Goal: Task Accomplishment & Management: Use online tool/utility

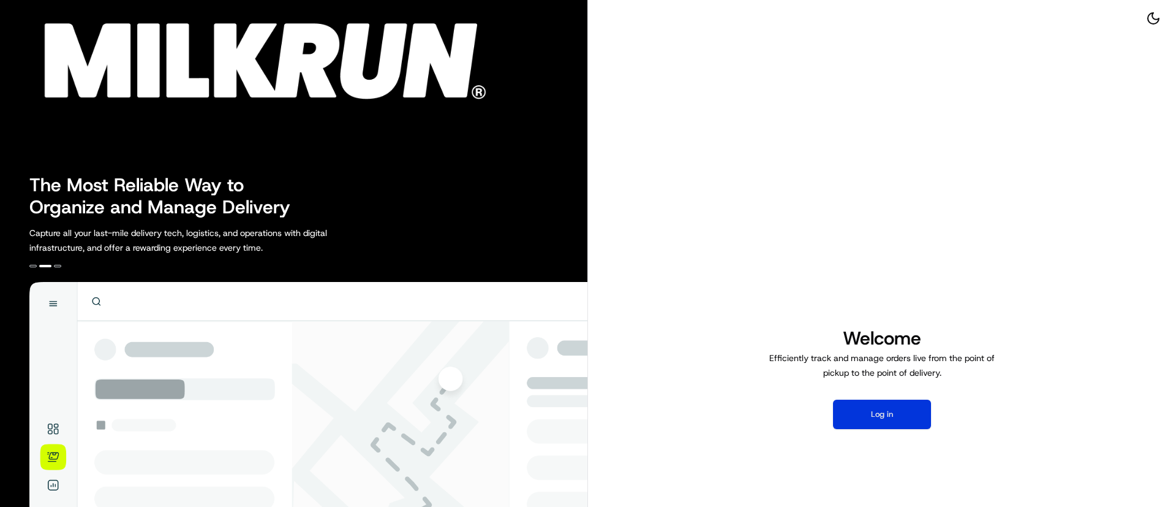
click at [888, 411] on button "Log in" at bounding box center [882, 413] width 98 height 29
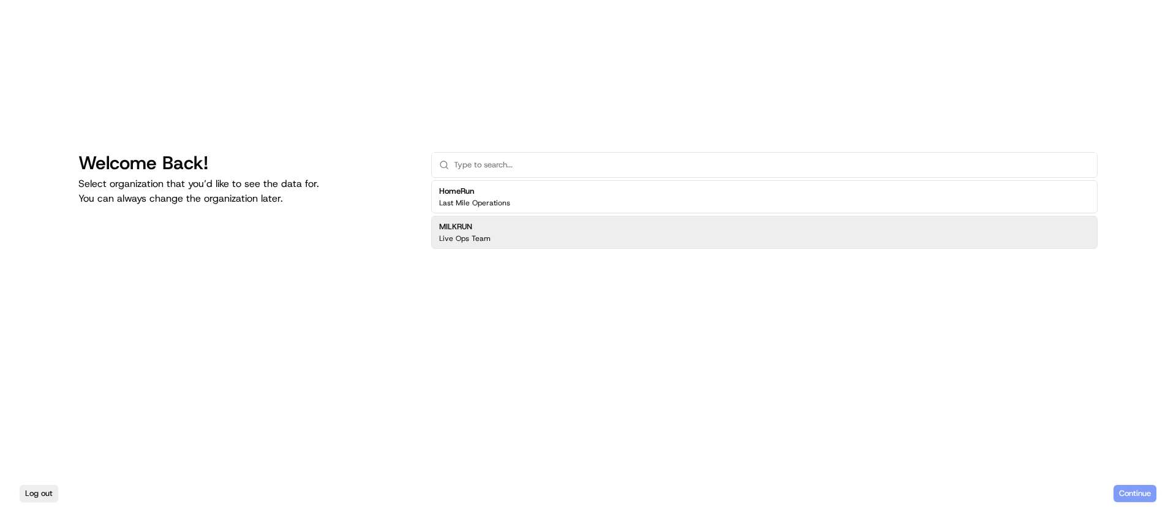
click at [484, 238] on p "Live Ops Team" at bounding box center [464, 238] width 51 height 10
click at [712, 306] on button "Continue" at bounding box center [1135, 493] width 43 height 17
